Goal: Task Accomplishment & Management: Manage account settings

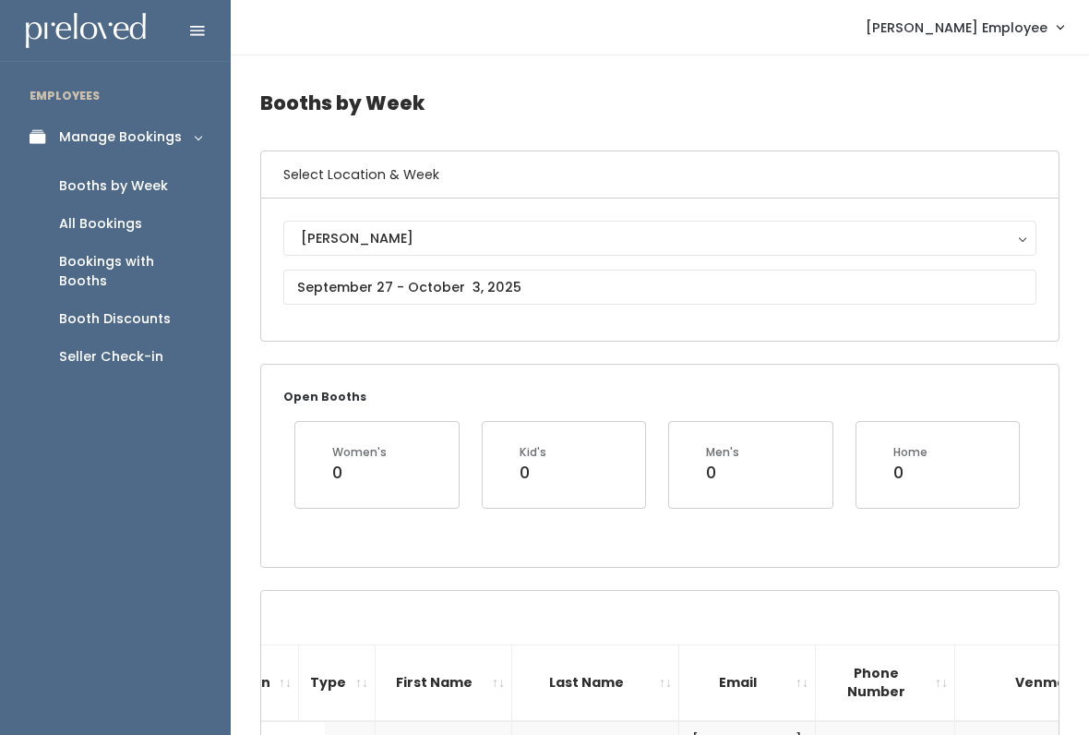
click at [7, 176] on link "Booths by Week" at bounding box center [115, 186] width 231 height 38
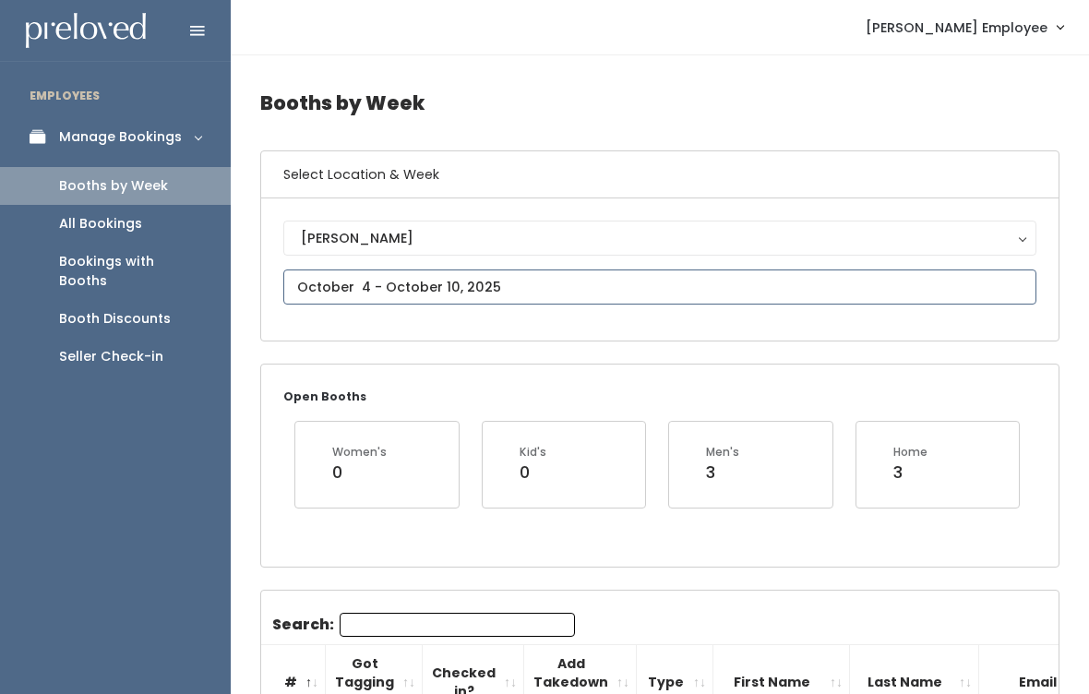
click at [402, 273] on input "text" at bounding box center [659, 286] width 753 height 35
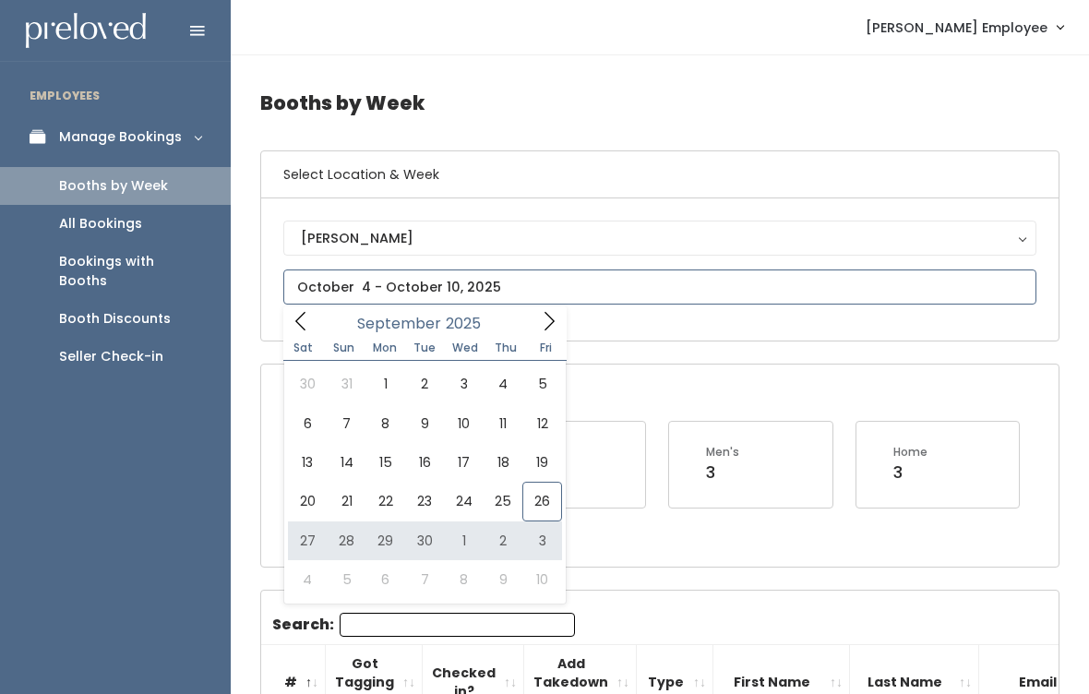
type input "September 27 to October 3"
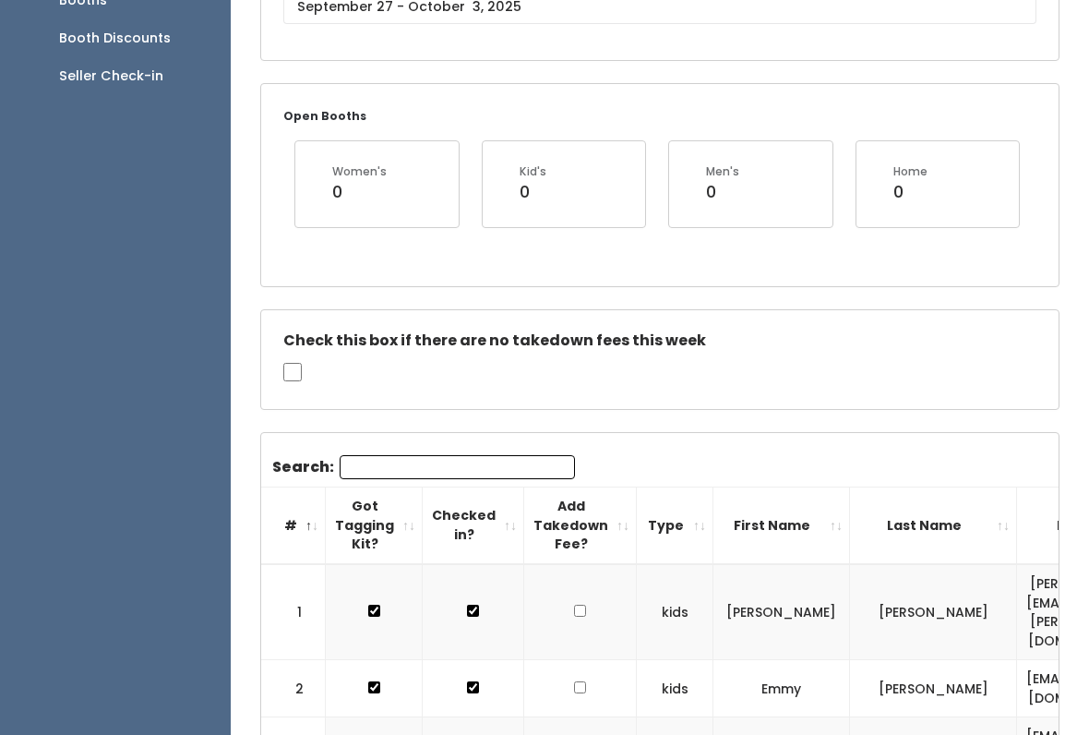
scroll to position [280, 0]
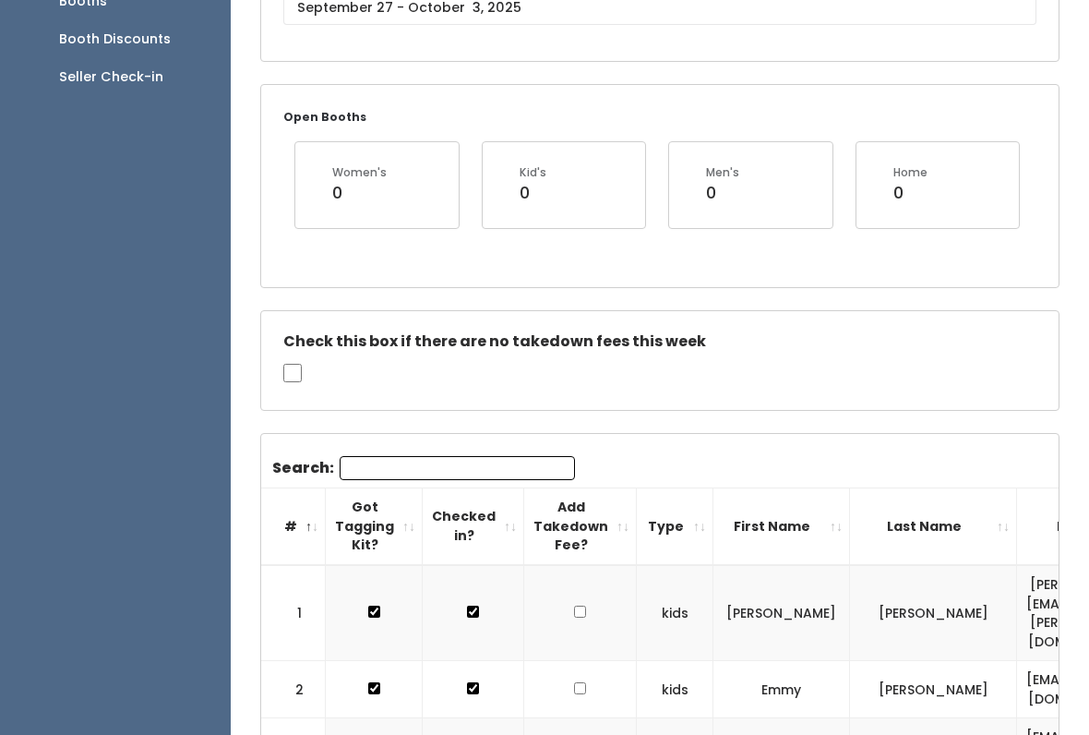
click at [455, 458] on input "Search:" at bounding box center [457, 468] width 235 height 24
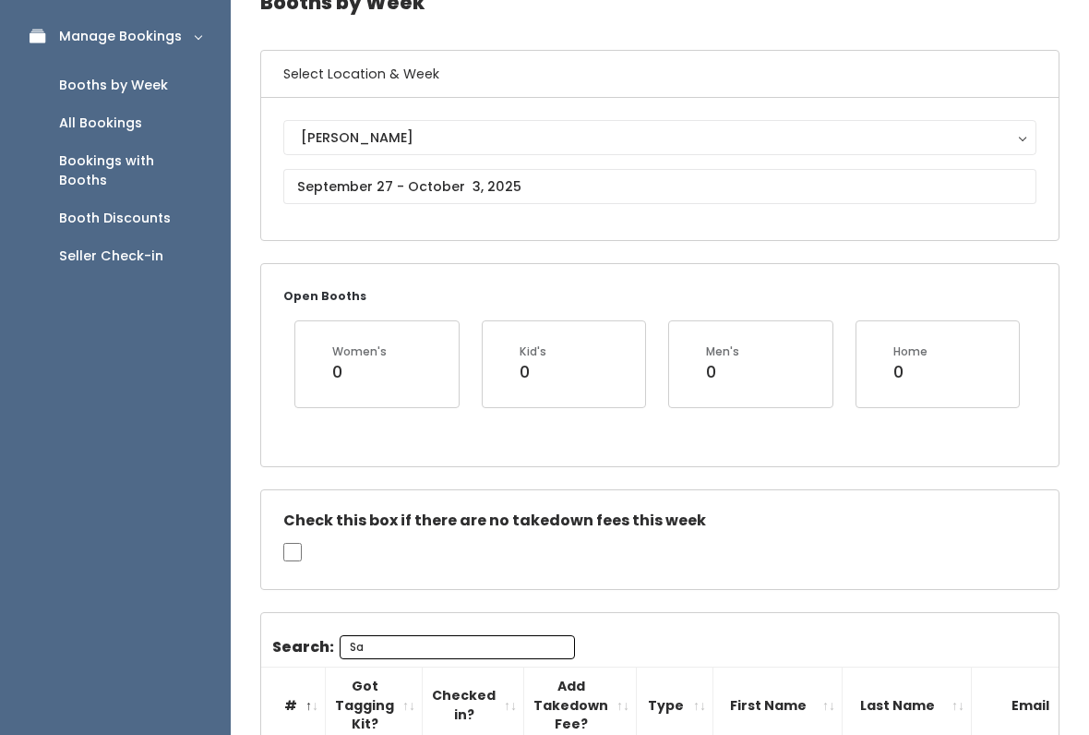
scroll to position [0, 0]
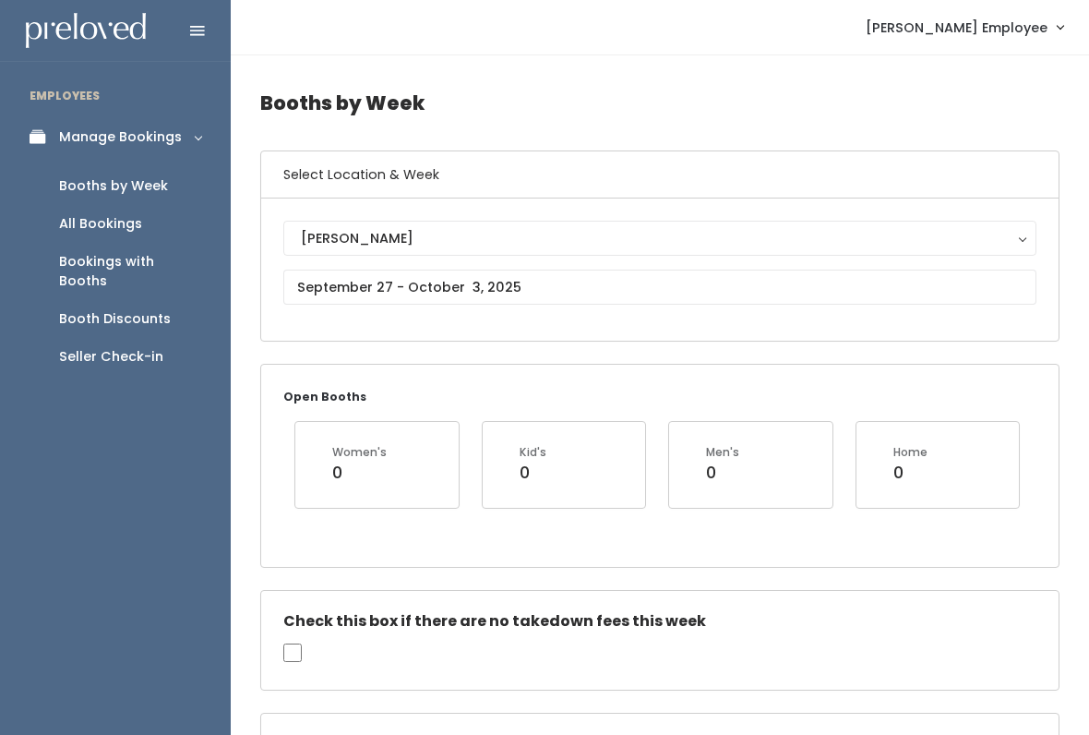
type input "Sa"
click at [104, 338] on link "Seller Check-in" at bounding box center [115, 357] width 231 height 38
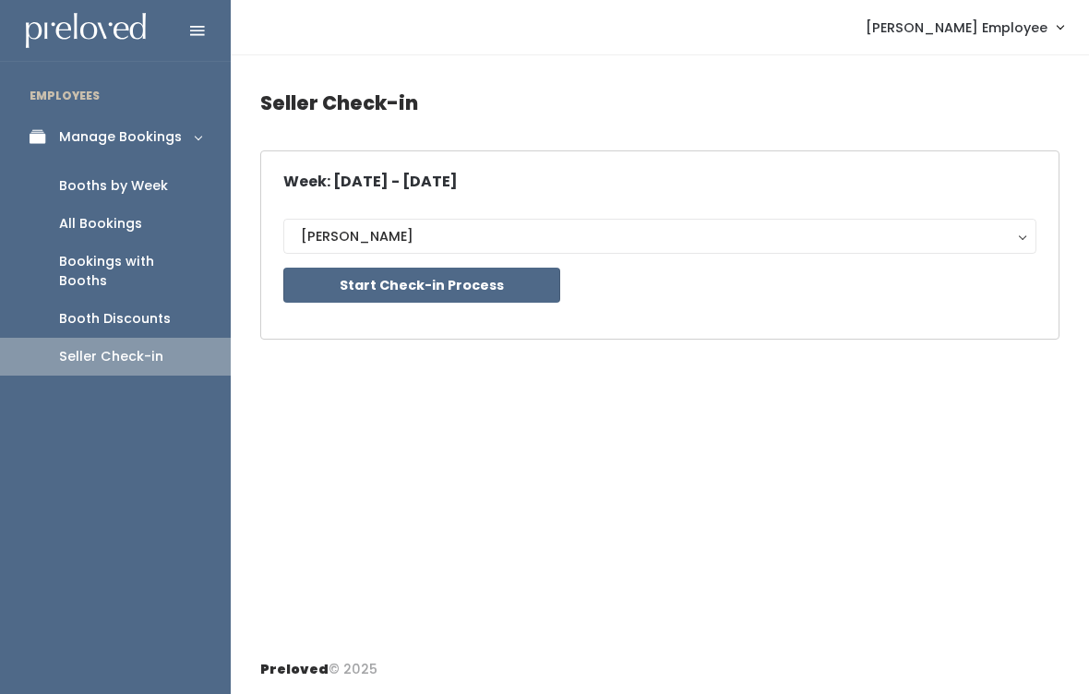
click at [406, 283] on button "Start Check-in Process" at bounding box center [421, 285] width 277 height 35
click at [108, 181] on div "Booths by Week" at bounding box center [113, 185] width 109 height 19
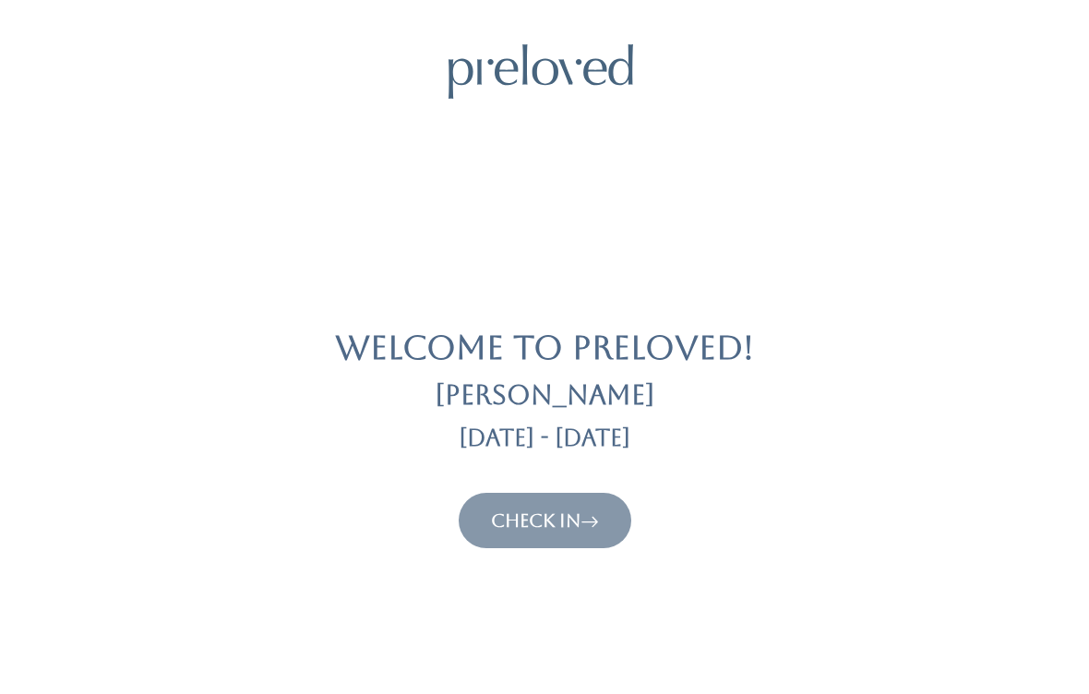
click at [536, 496] on button "Check In" at bounding box center [545, 520] width 173 height 55
click at [581, 512] on link "Check In" at bounding box center [545, 520] width 108 height 22
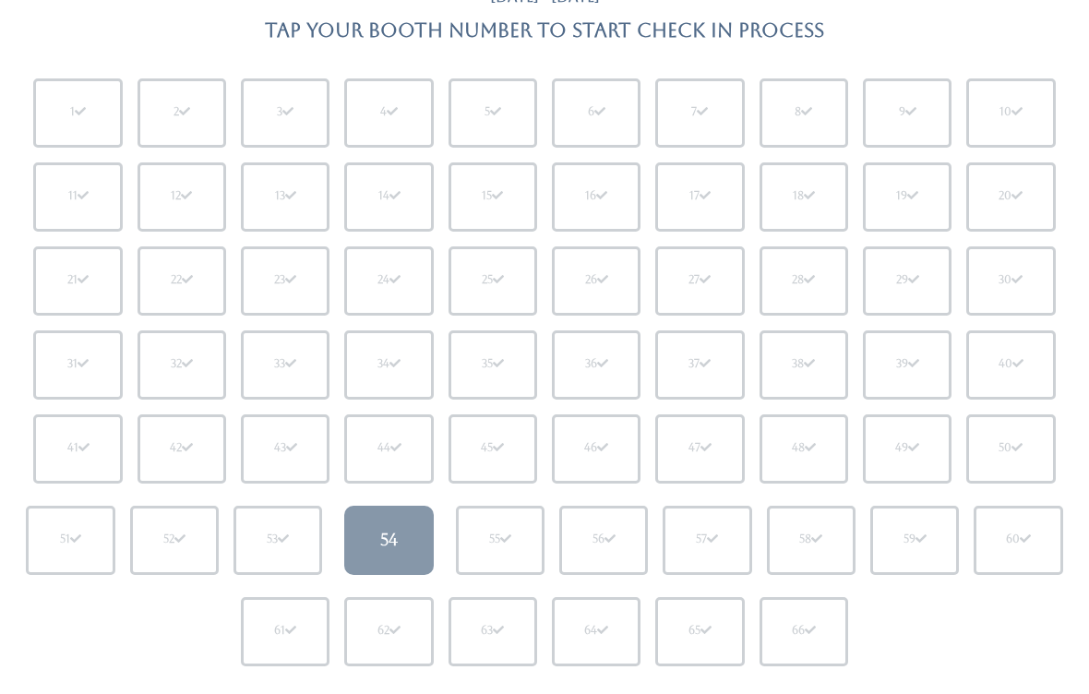
scroll to position [172, 0]
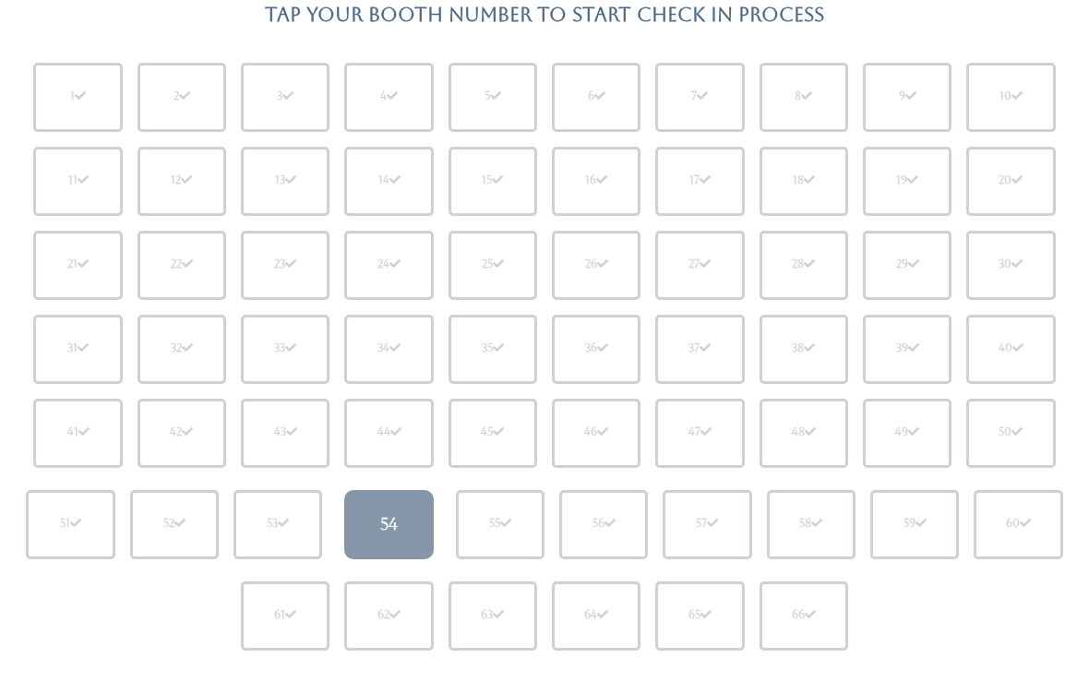
click at [403, 524] on link "54" at bounding box center [388, 524] width 89 height 69
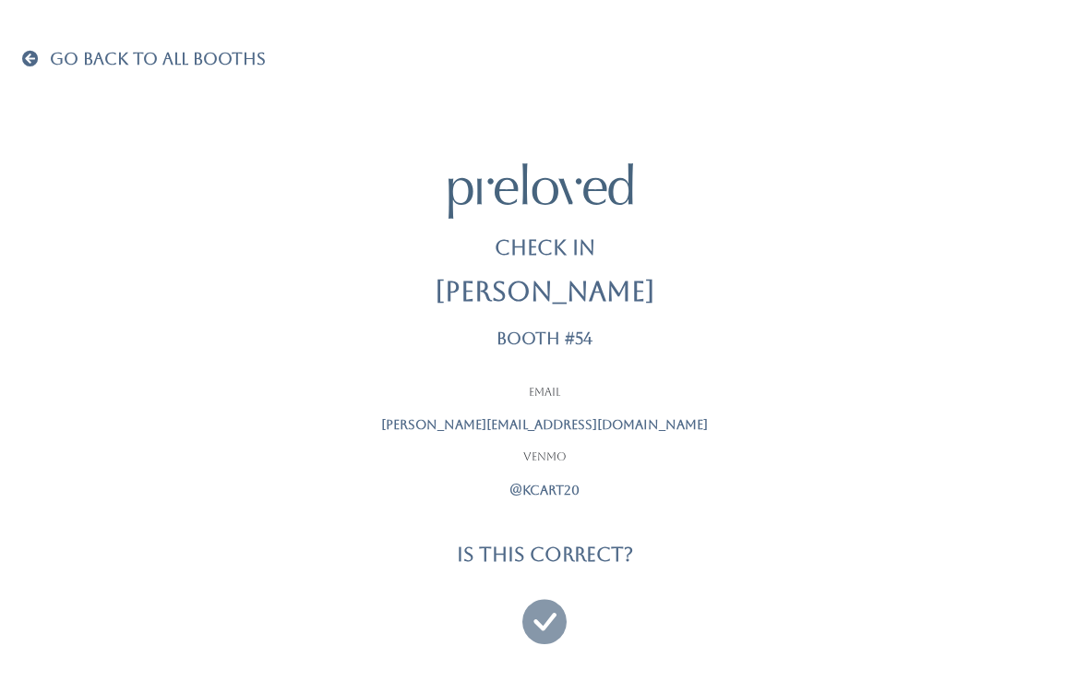
scroll to position [12, 0]
click at [41, 56] on span at bounding box center [34, 58] width 24 height 17
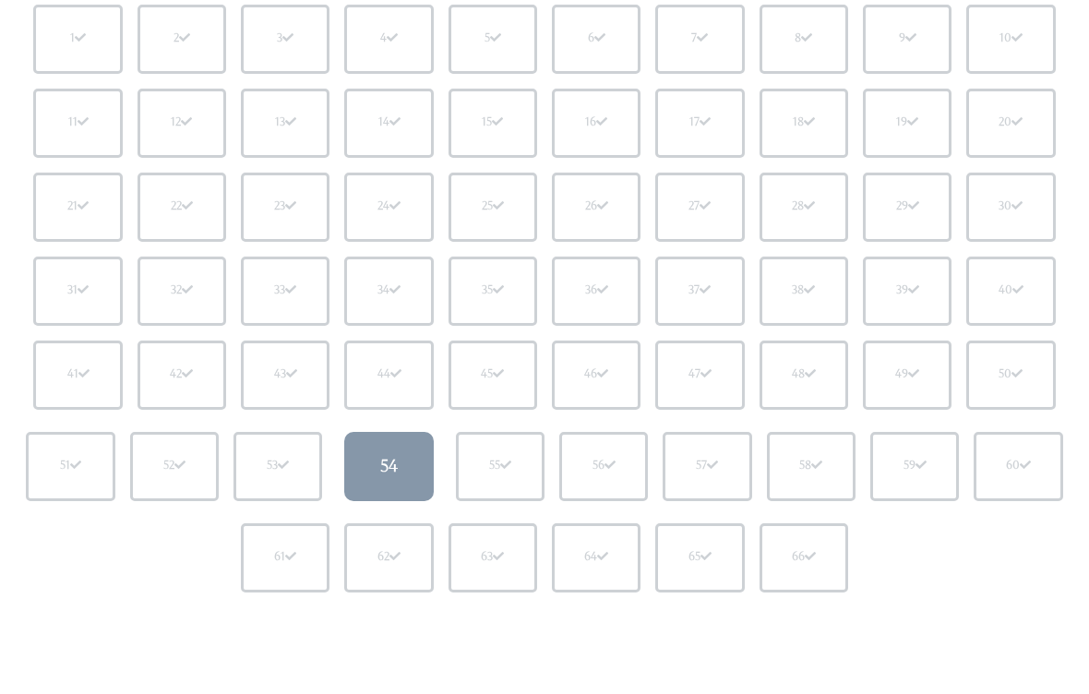
scroll to position [231, 0]
click at [517, 389] on div "45" at bounding box center [493, 374] width 89 height 69
click at [489, 386] on div "45" at bounding box center [493, 374] width 89 height 69
click at [520, 369] on div "45" at bounding box center [493, 374] width 89 height 69
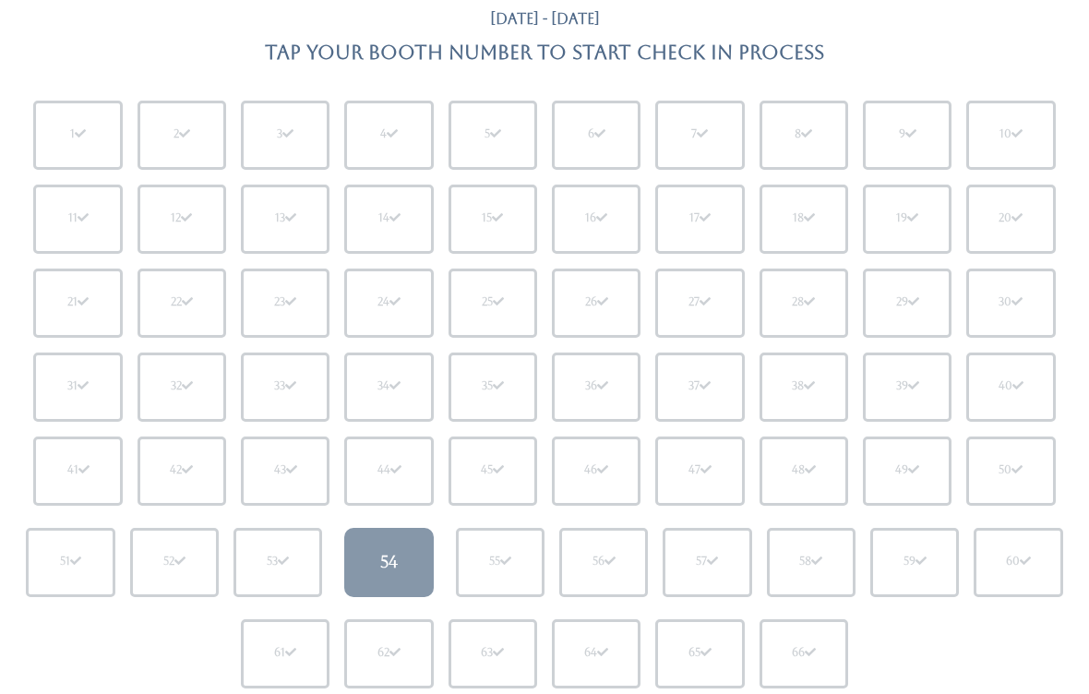
scroll to position [0, 0]
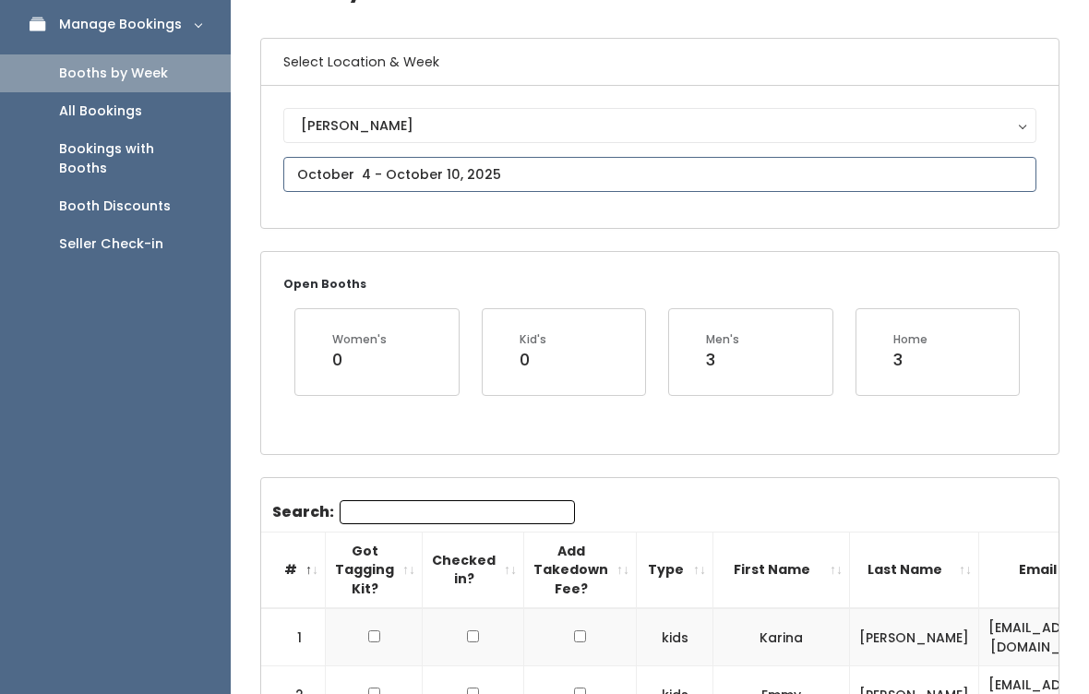
click at [677, 171] on input "text" at bounding box center [659, 175] width 753 height 35
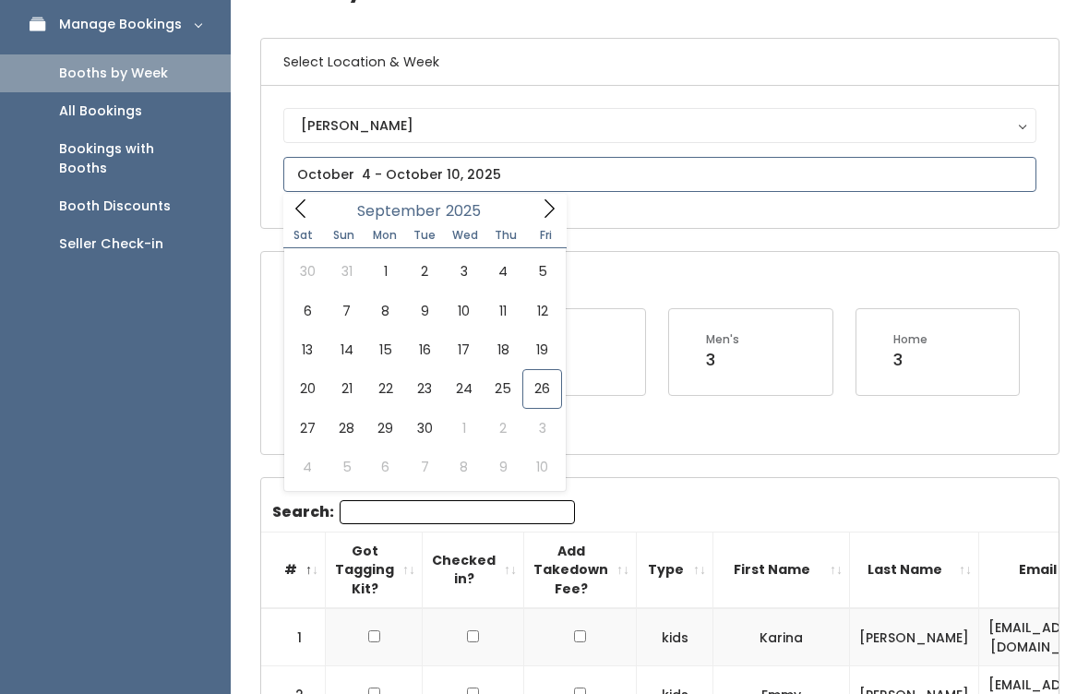
scroll to position [113, 0]
type input "October 4 to October 10"
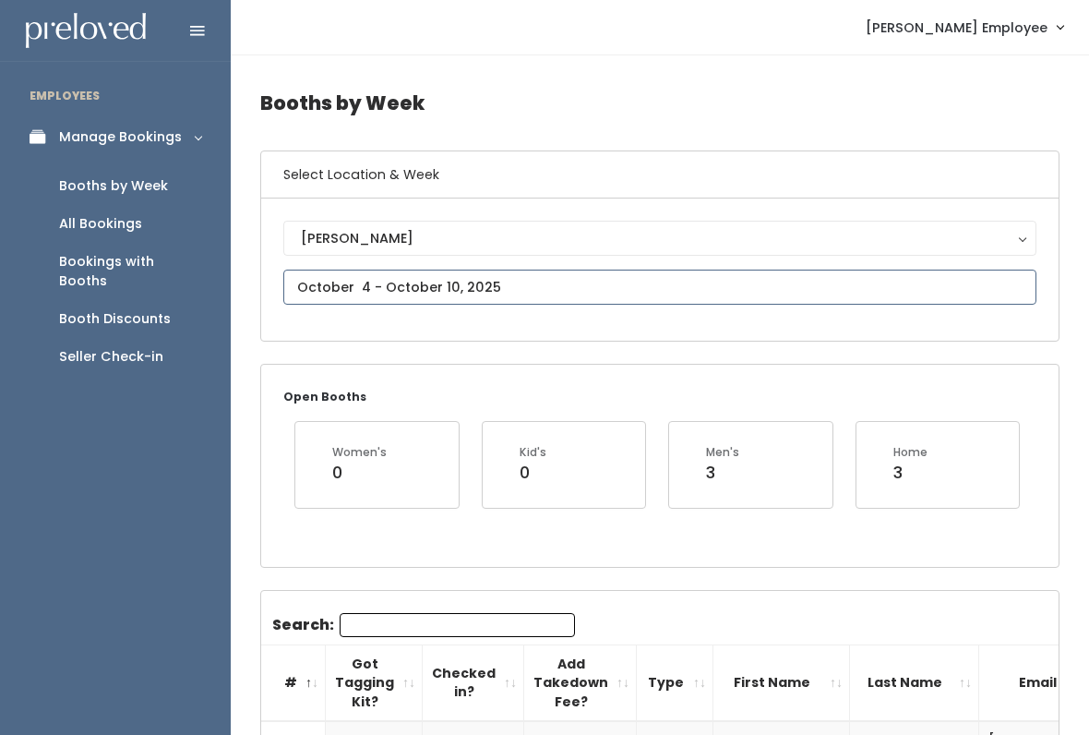
click at [583, 297] on input "text" at bounding box center [659, 286] width 753 height 35
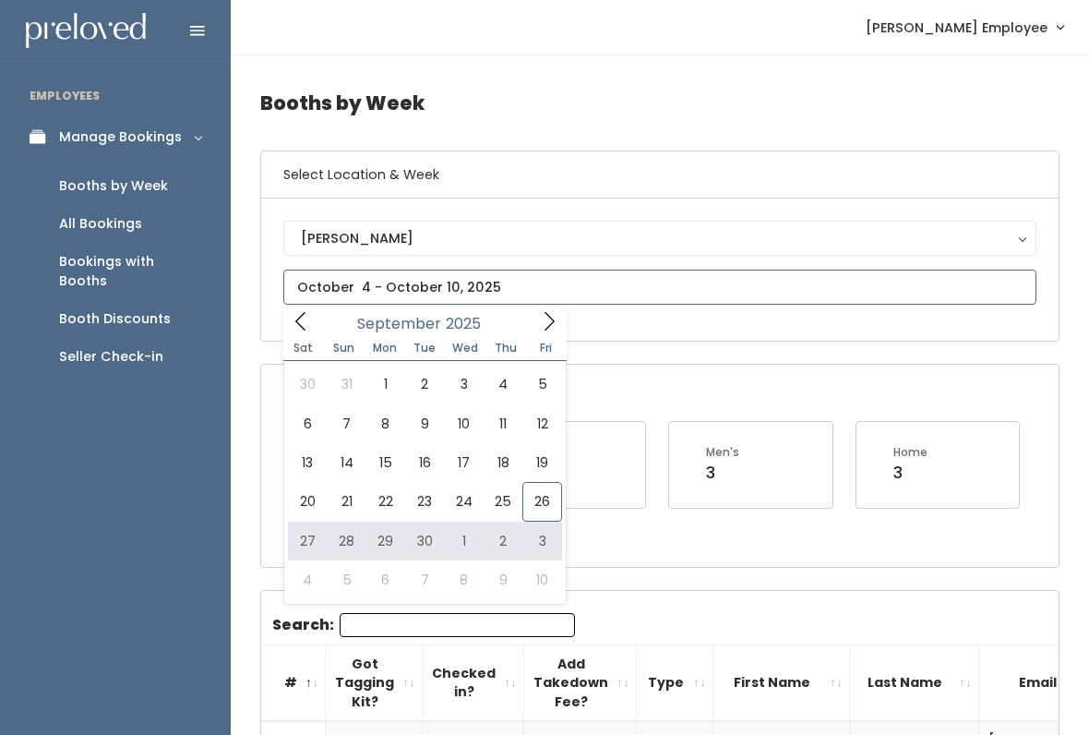
type input "[DATE] to [DATE]"
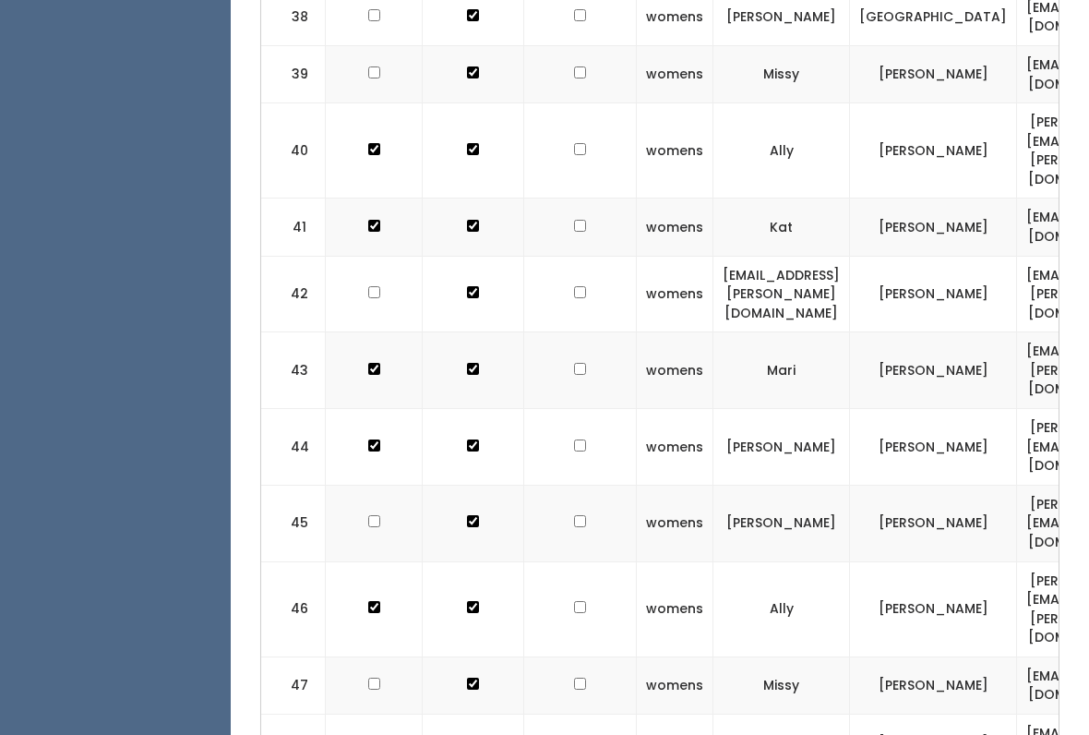
scroll to position [3294, 0]
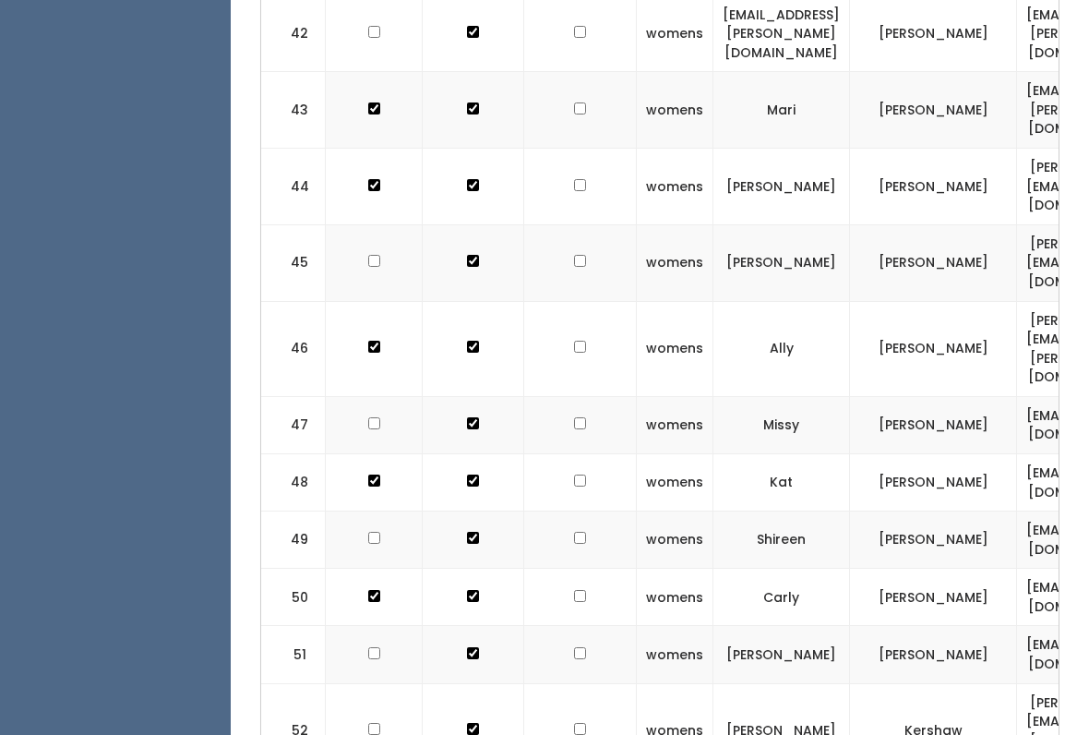
scroll to position [3506, 0]
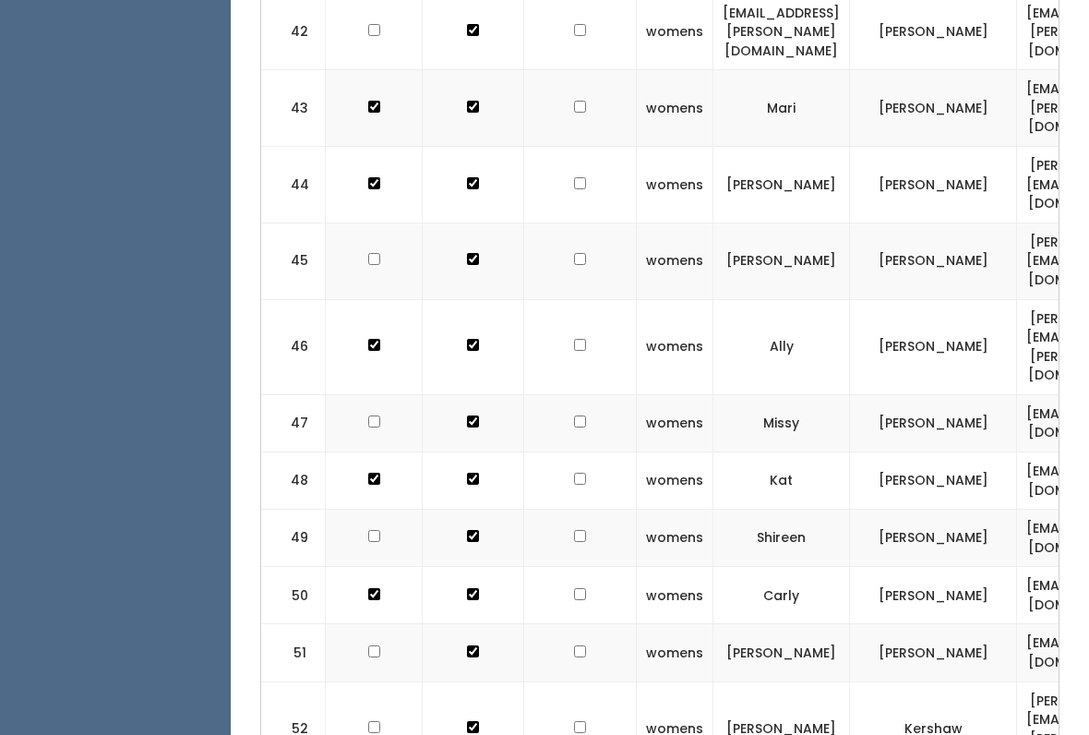
checkbox input "true"
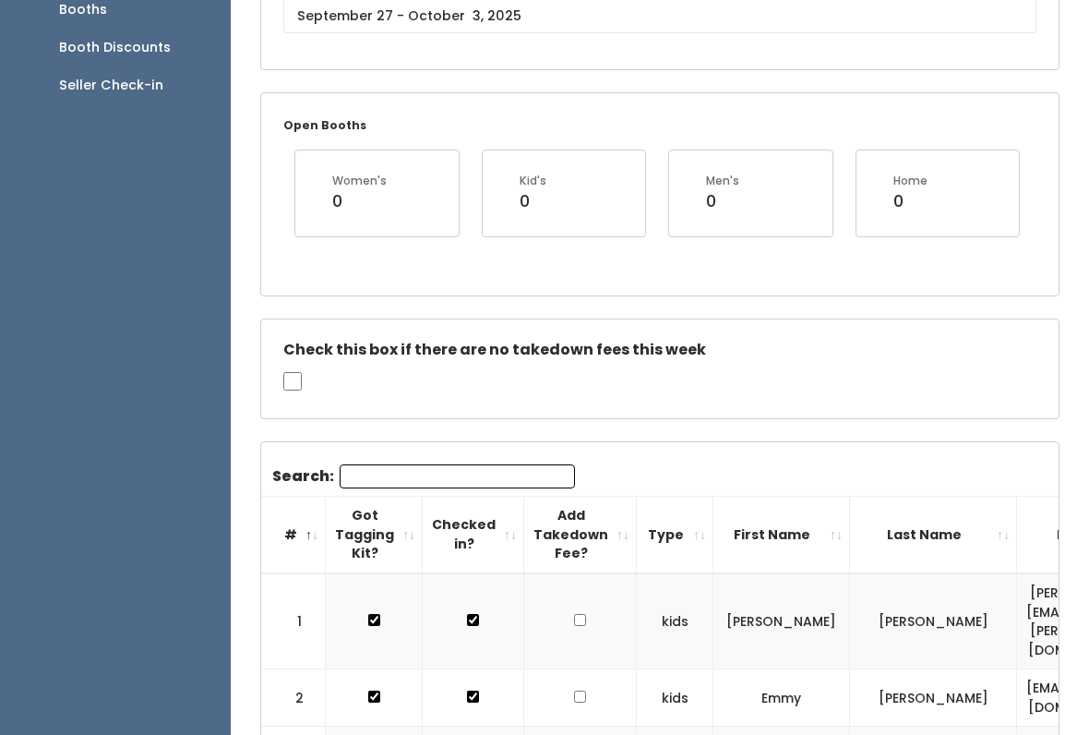
scroll to position [0, 0]
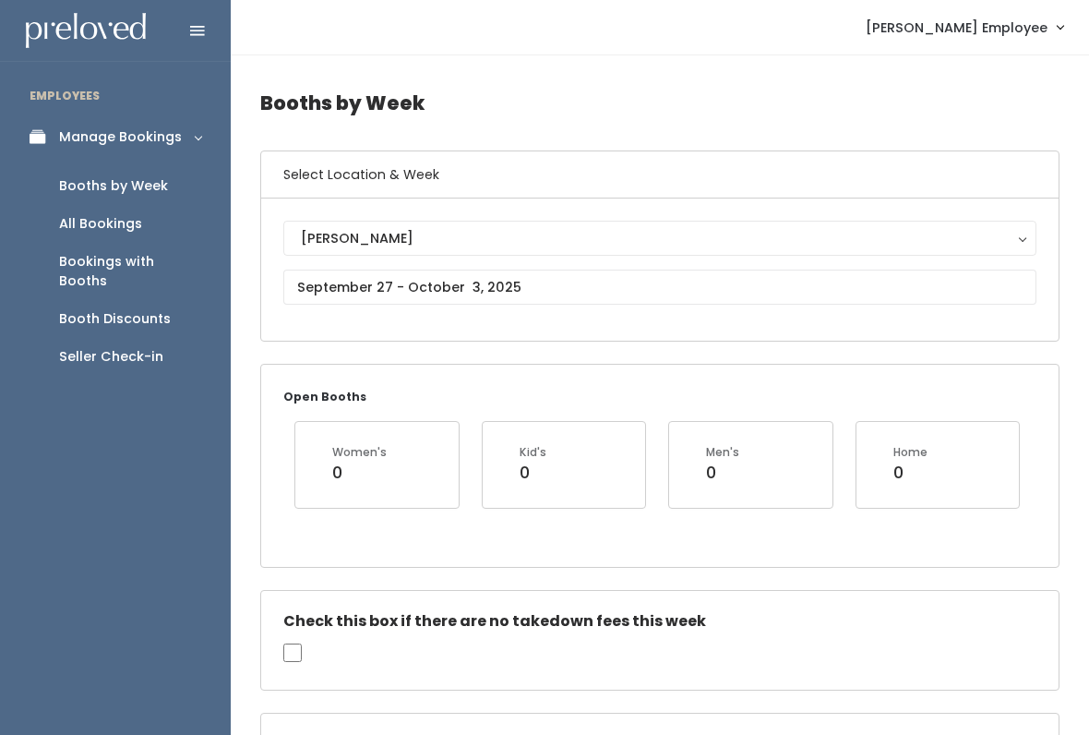
click at [187, 300] on link "Booth Discounts" at bounding box center [115, 319] width 231 height 38
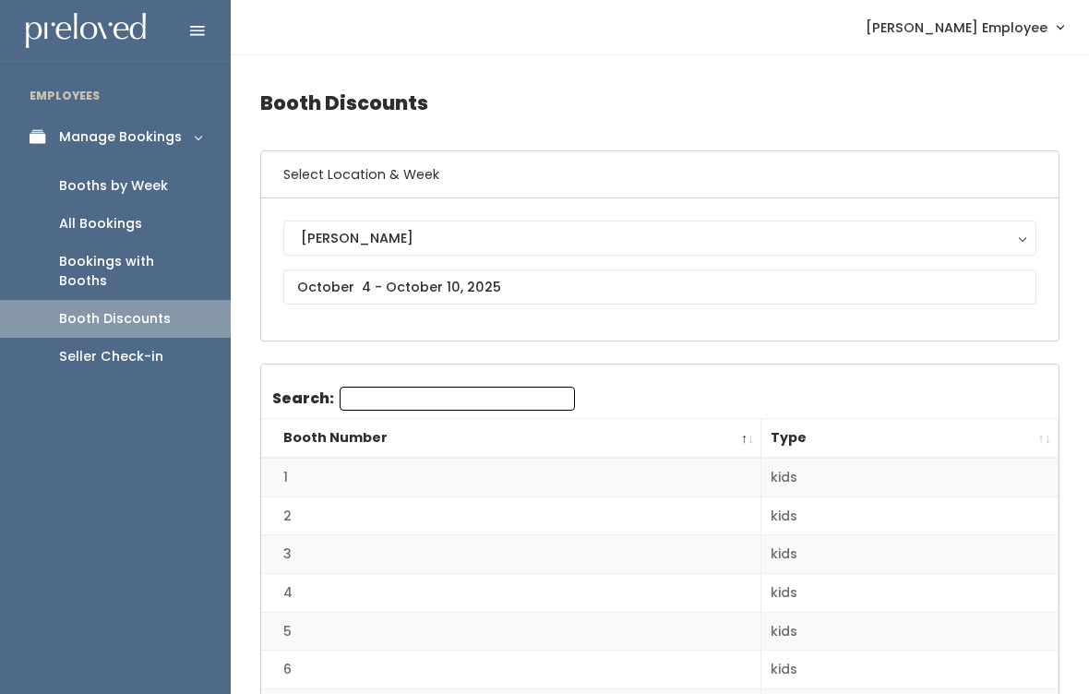
click at [170, 341] on link "Seller Check-in" at bounding box center [115, 357] width 231 height 38
